Goal: Ask a question

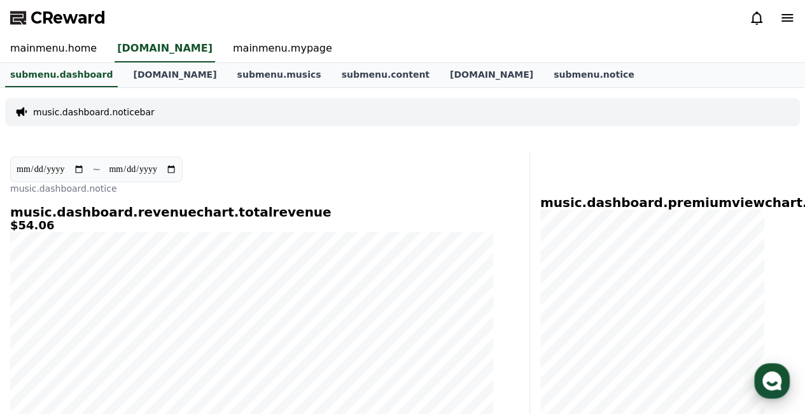
click at [780, 380] on use "button" at bounding box center [771, 380] width 19 height 19
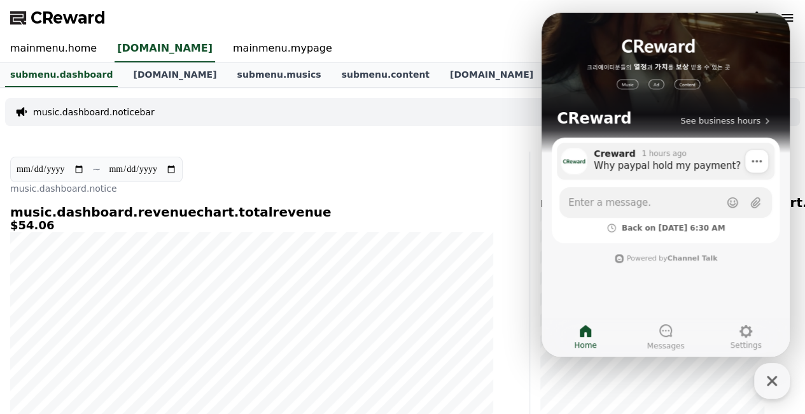
click at [685, 170] on div "Why paypal hold my payment?" at bounding box center [680, 165] width 172 height 13
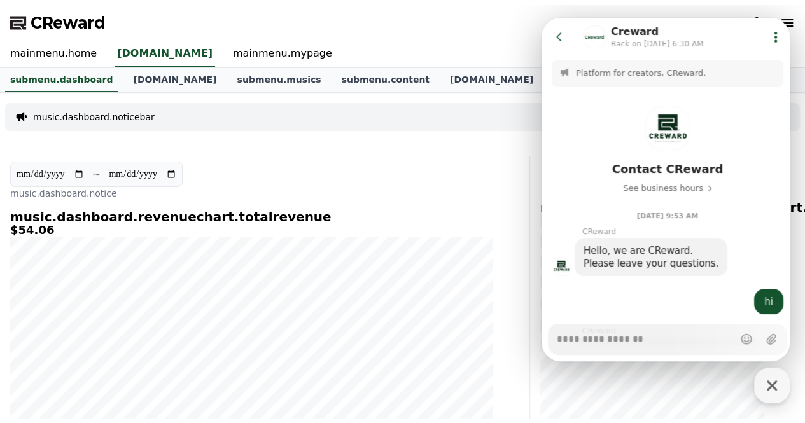
scroll to position [1785, 0]
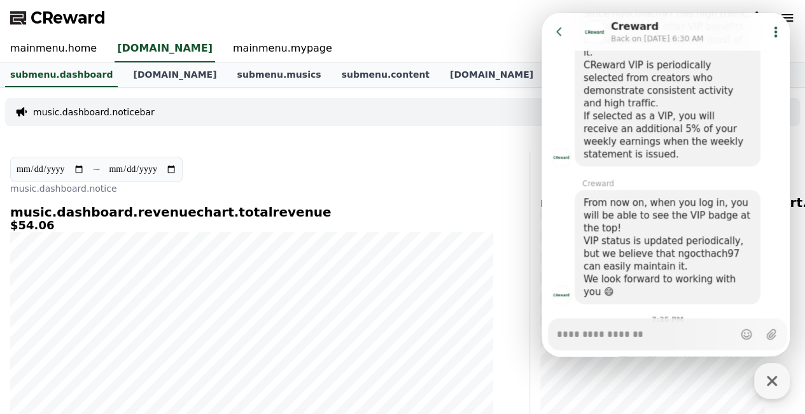
click at [420, 121] on div "music.dashboard.noticebar" at bounding box center [402, 112] width 795 height 28
click at [263, 49] on link "mainmenu.mypage" at bounding box center [283, 49] width 120 height 27
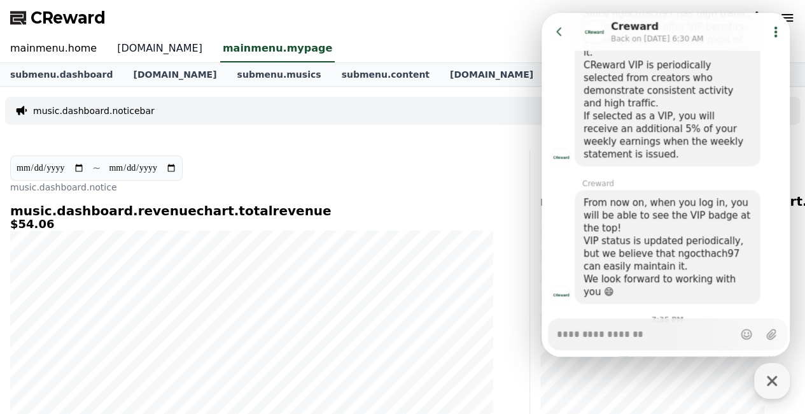
type textarea "*"
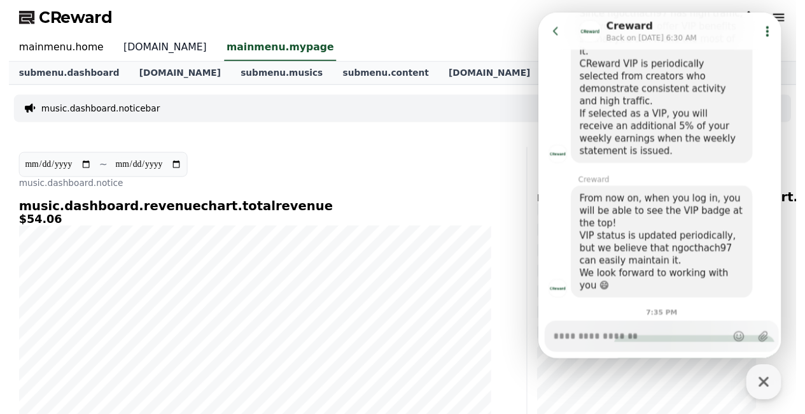
scroll to position [1775, 0]
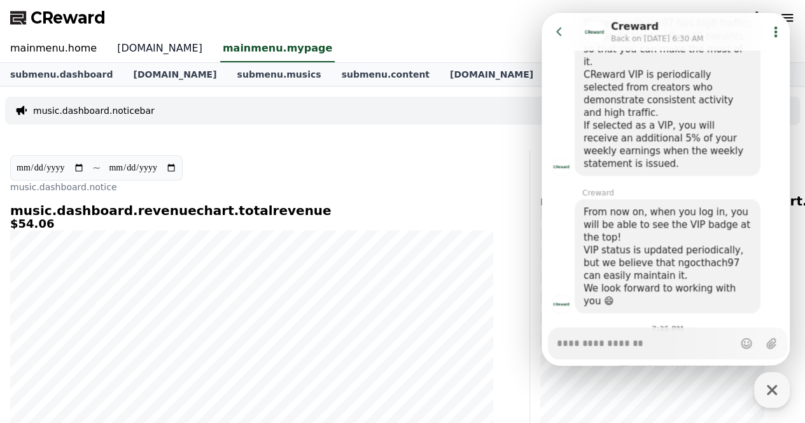
select select "**********"
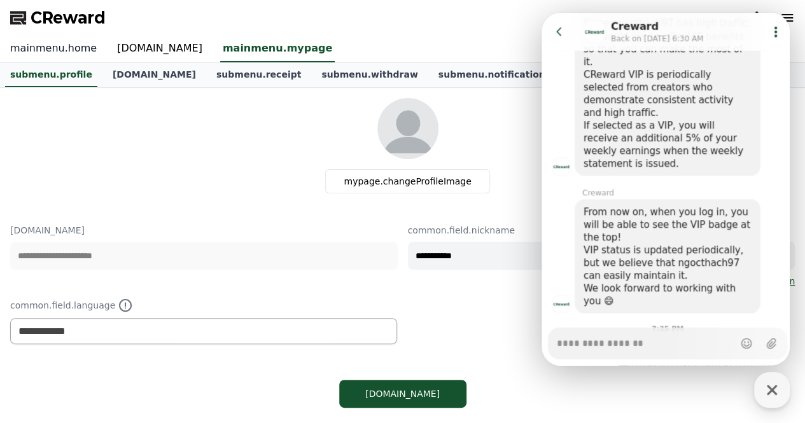
click at [85, 49] on link "mainmenu.home" at bounding box center [53, 49] width 107 height 27
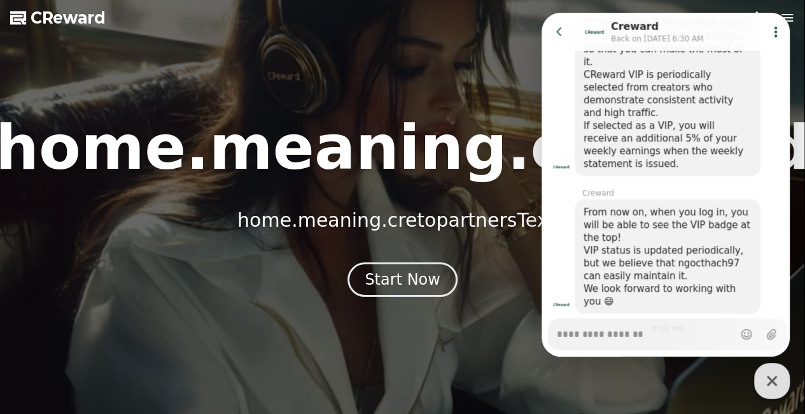
click at [72, 22] on span "CReward" at bounding box center [68, 18] width 75 height 20
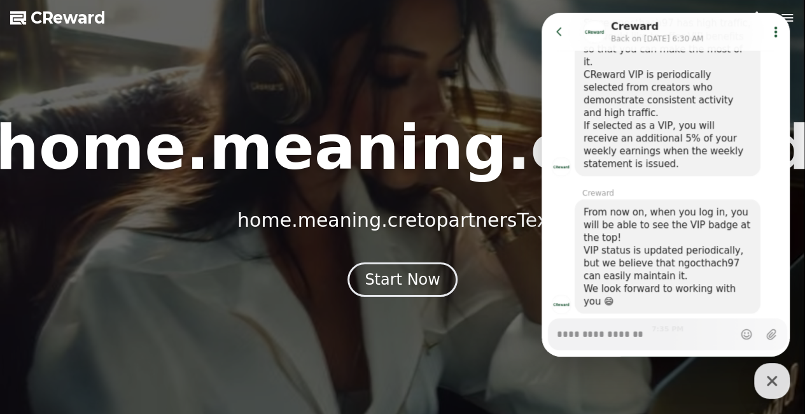
click at [553, 36] on icon at bounding box center [559, 31] width 13 height 13
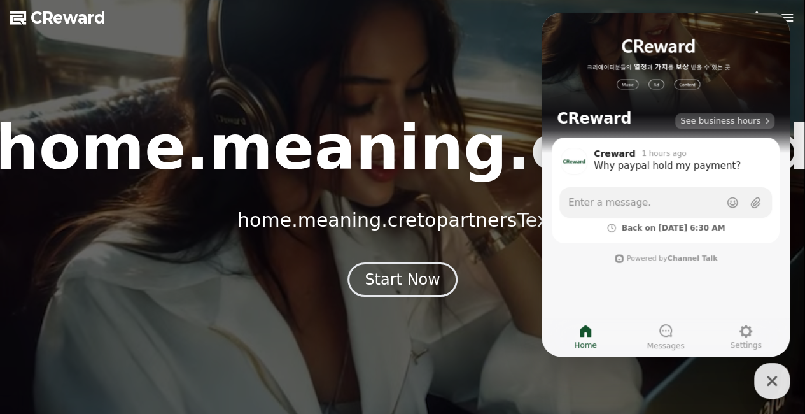
click at [732, 127] on button "See business hours" at bounding box center [724, 120] width 99 height 15
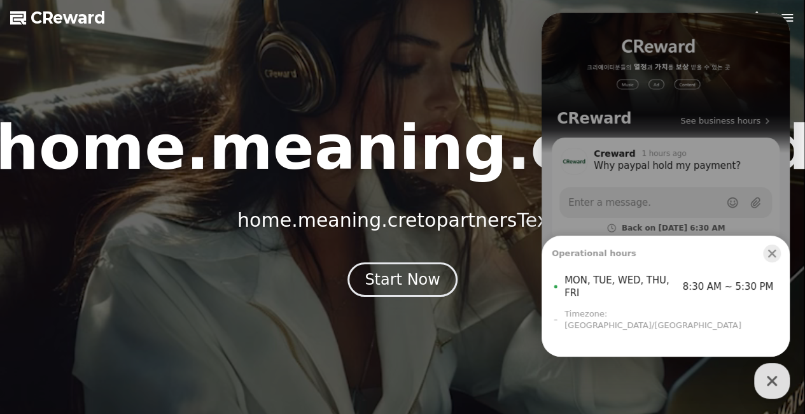
click at [777, 260] on icon "button" at bounding box center [771, 253] width 13 height 13
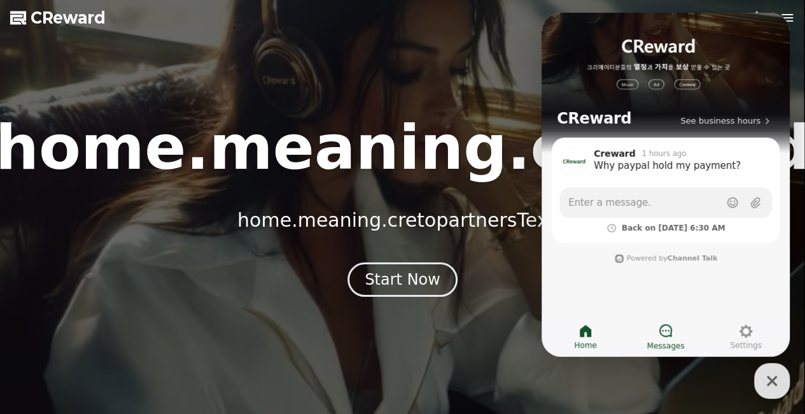
click at [662, 327] on icon at bounding box center [665, 330] width 15 height 15
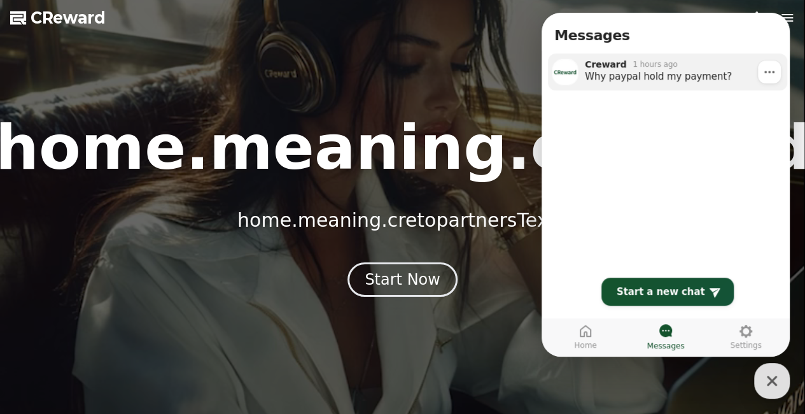
click at [636, 75] on div "Why paypal hold my payment?" at bounding box center [681, 76] width 193 height 13
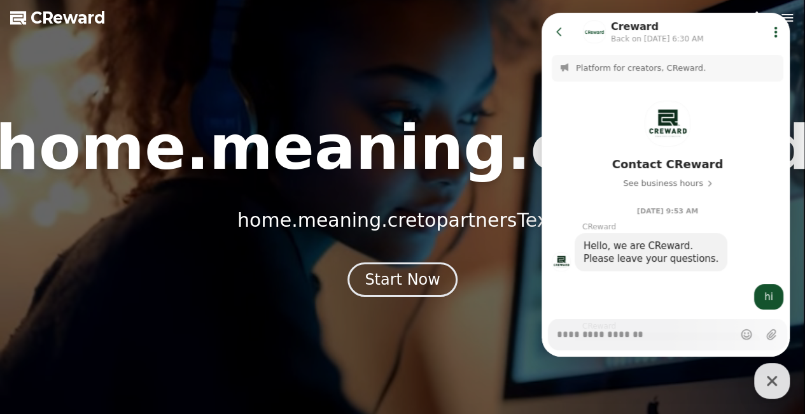
scroll to position [1785, 0]
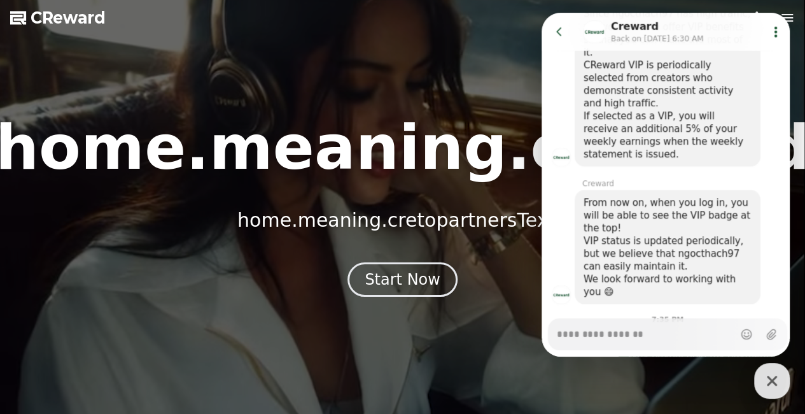
type textarea "*"
